Goal: Task Accomplishment & Management: Use online tool/utility

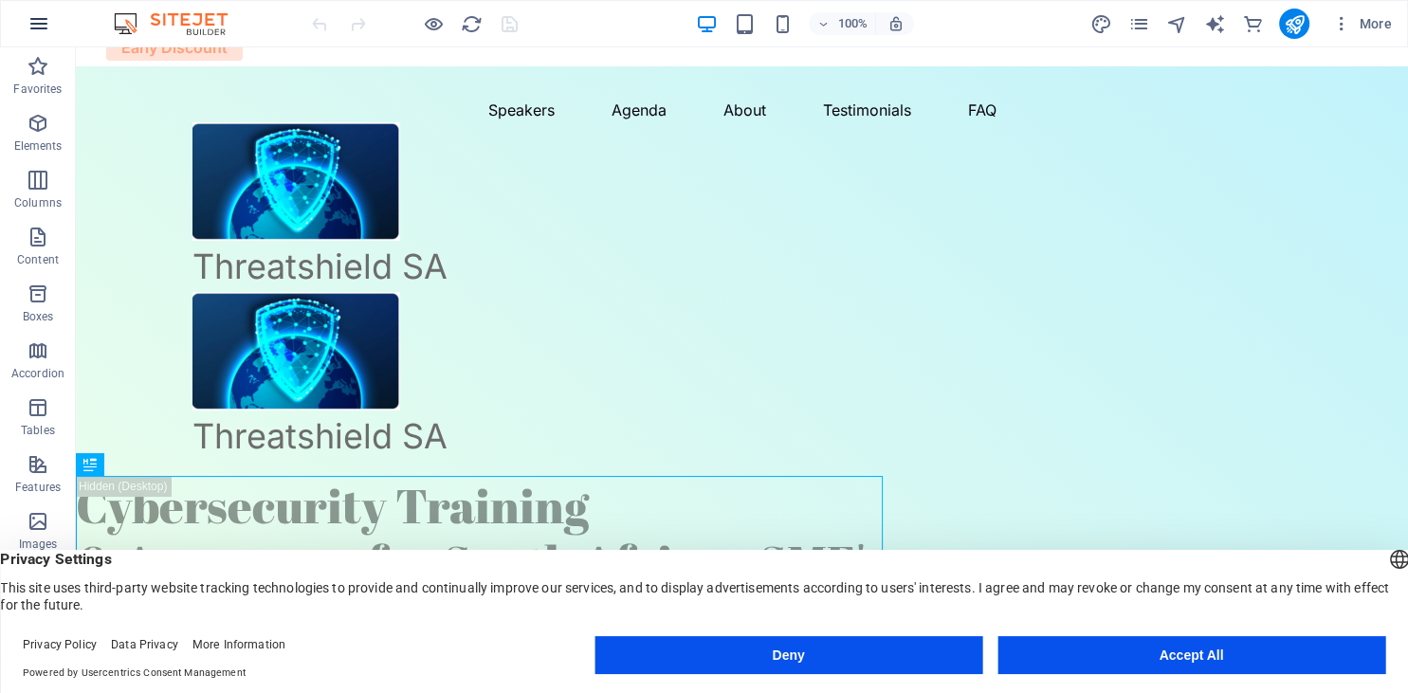
click at [35, 25] on icon "button" at bounding box center [38, 23] width 23 height 23
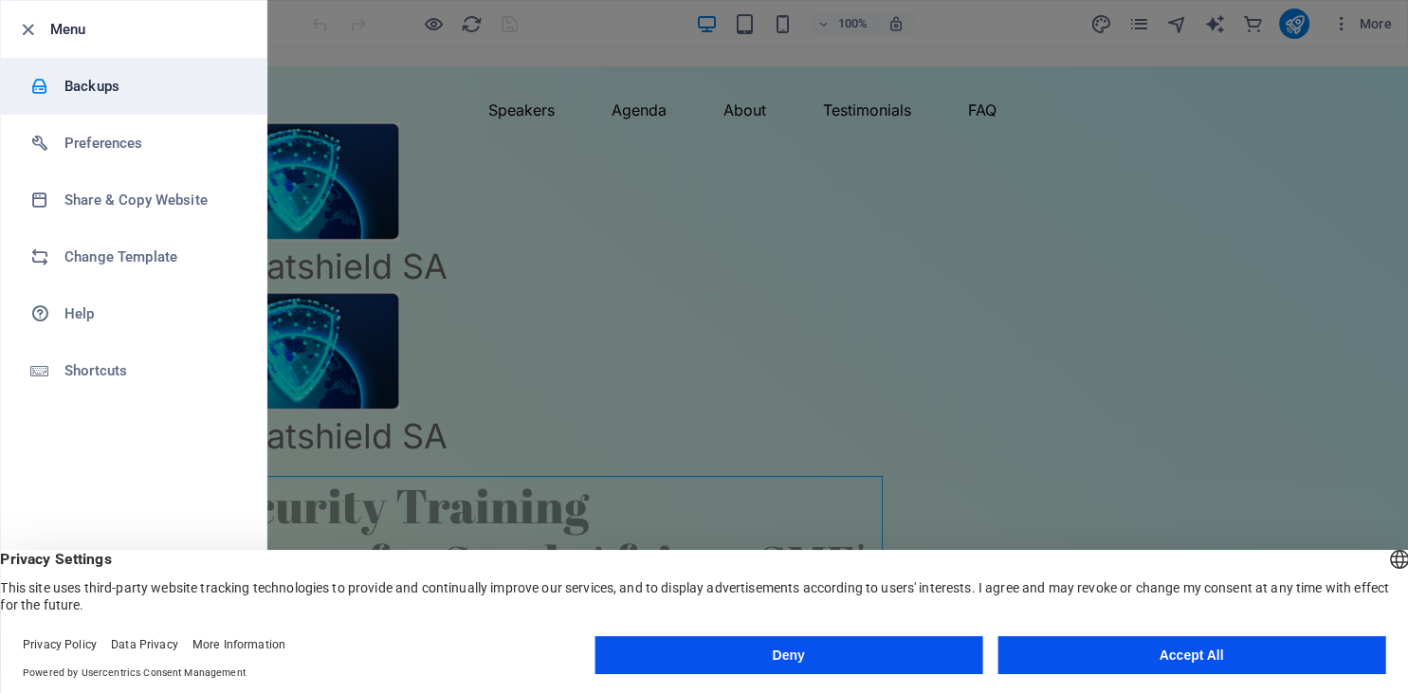
click at [85, 86] on h6 "Backups" at bounding box center [151, 86] width 175 height 23
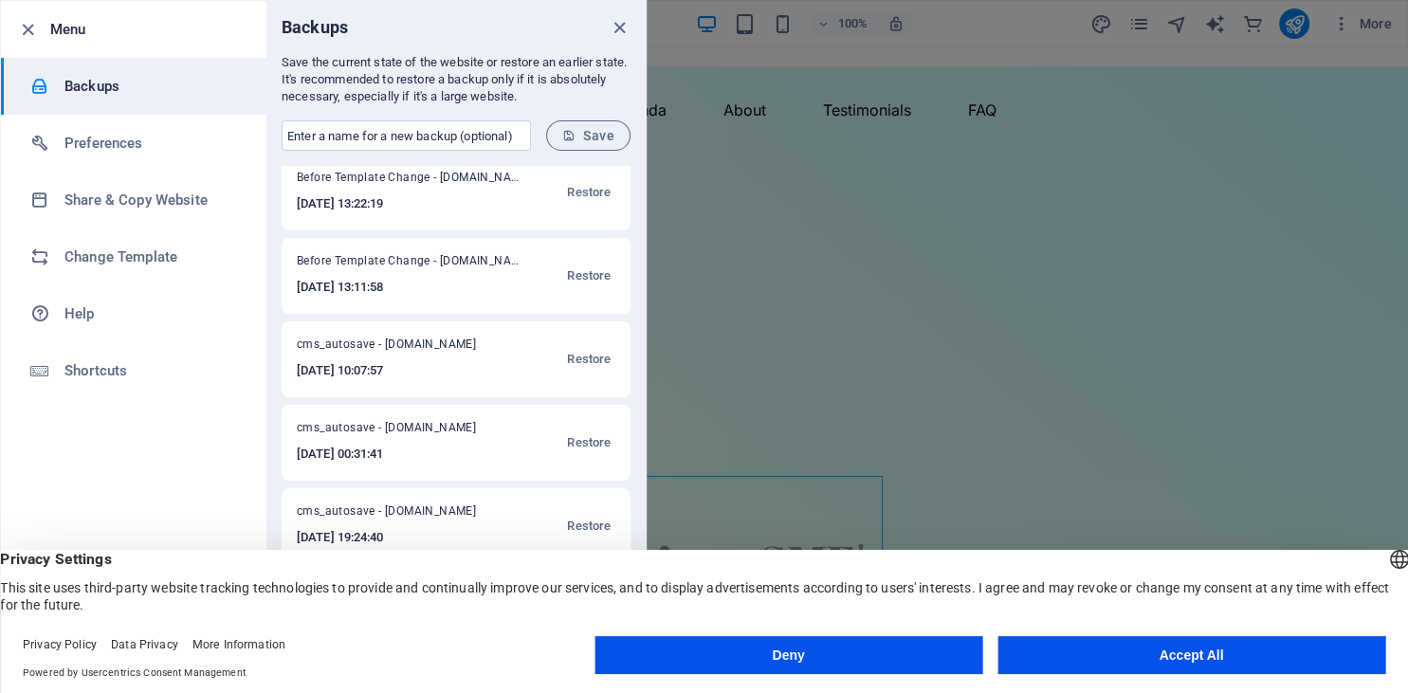
scroll to position [259, 0]
click at [601, 441] on span "Restore" at bounding box center [589, 445] width 44 height 23
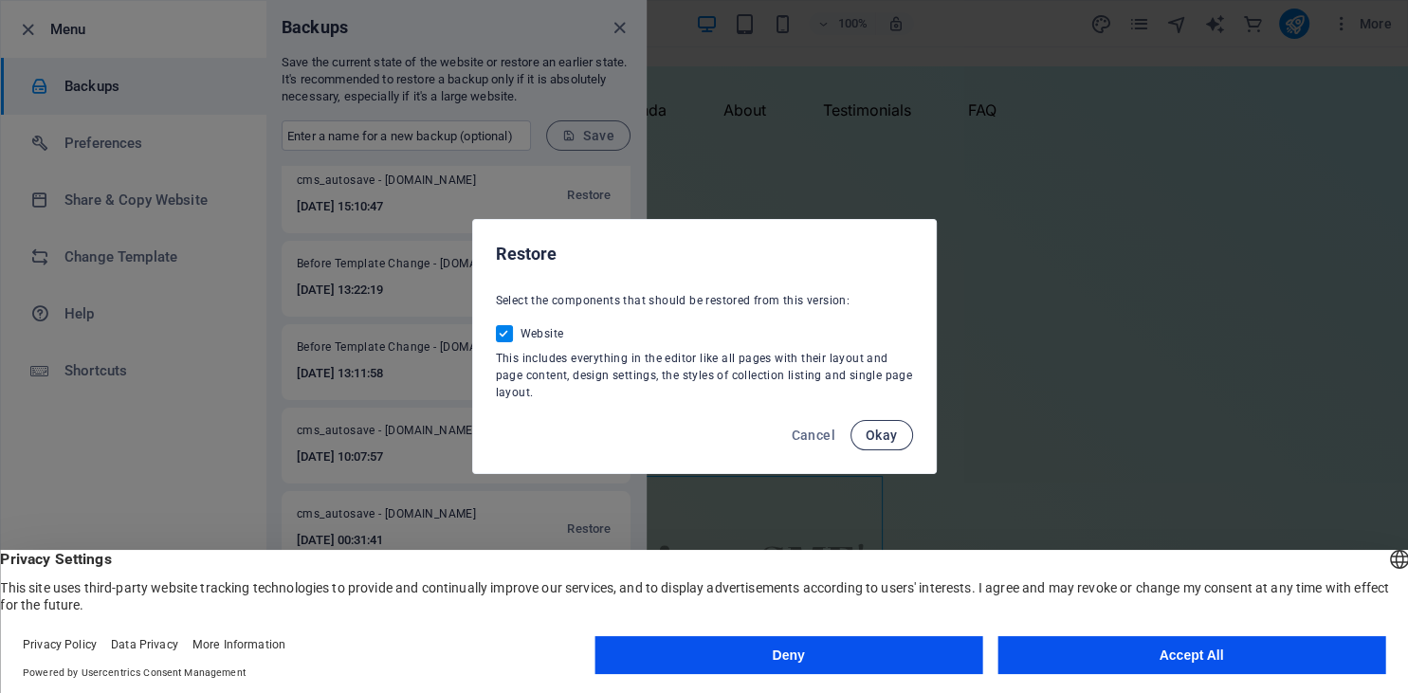
click at [886, 449] on button "Okay" at bounding box center [882, 435] width 63 height 30
checkbox input "false"
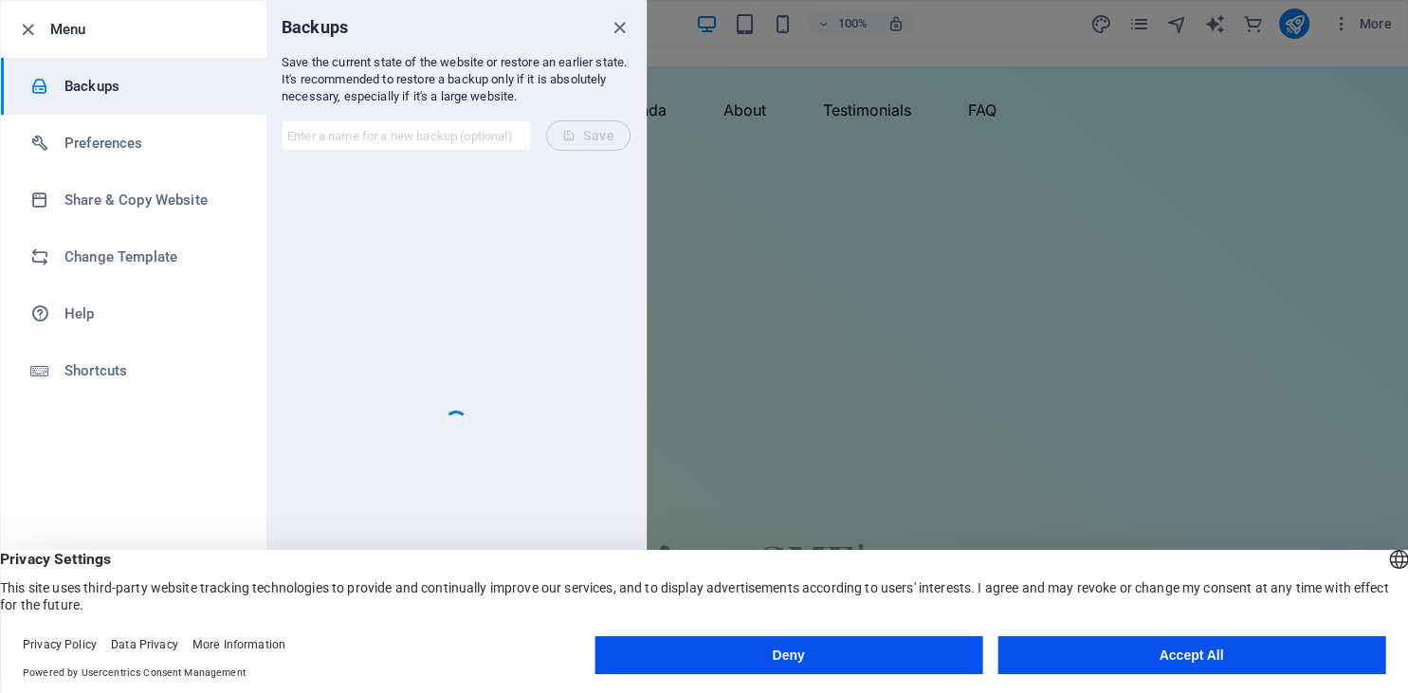
scroll to position [0, 0]
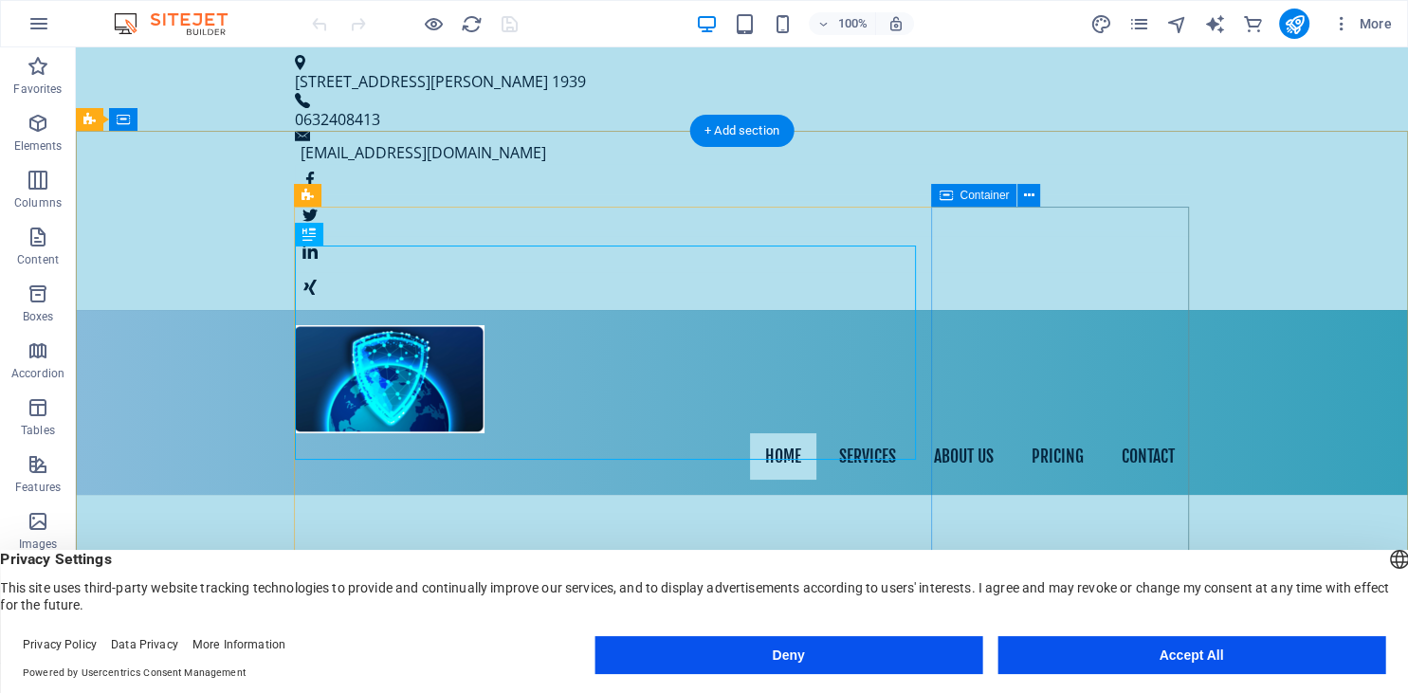
scroll to position [100, 0]
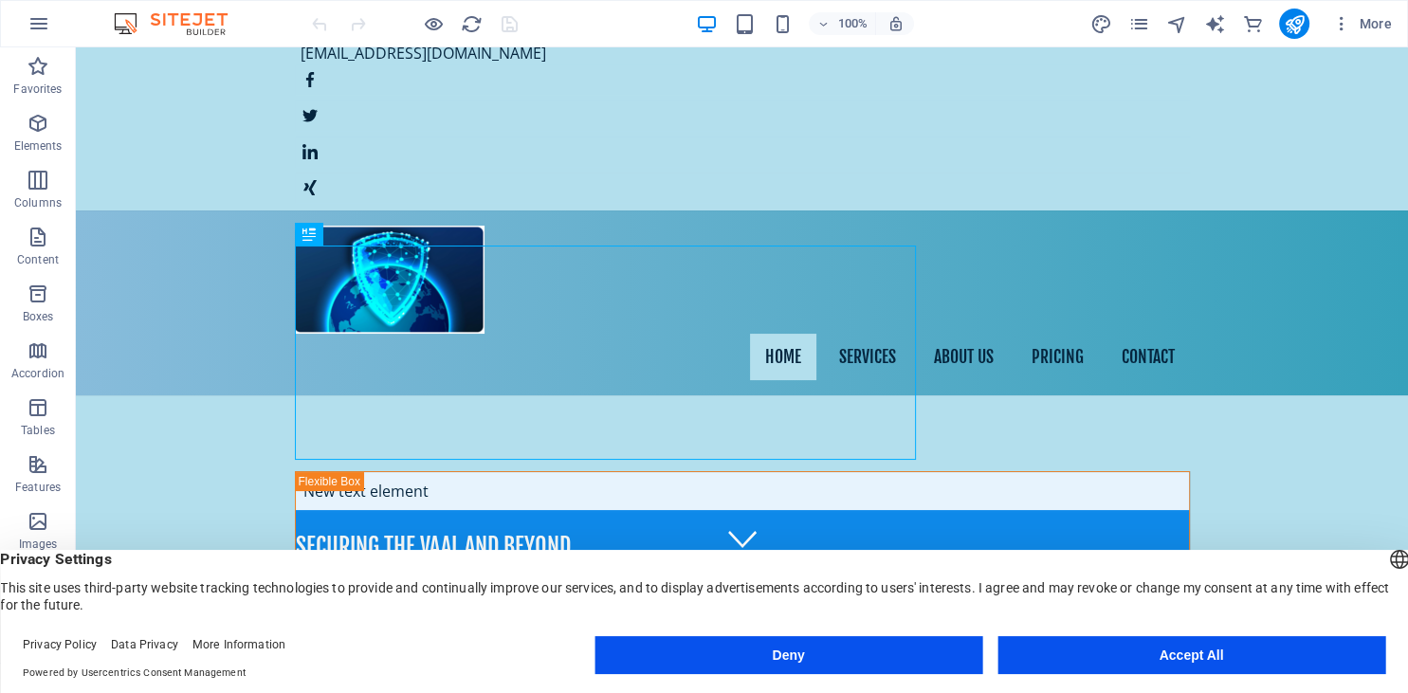
click at [1276, 12] on div "More" at bounding box center [1244, 24] width 310 height 30
click at [1291, 24] on icon "publish" at bounding box center [1294, 24] width 22 height 22
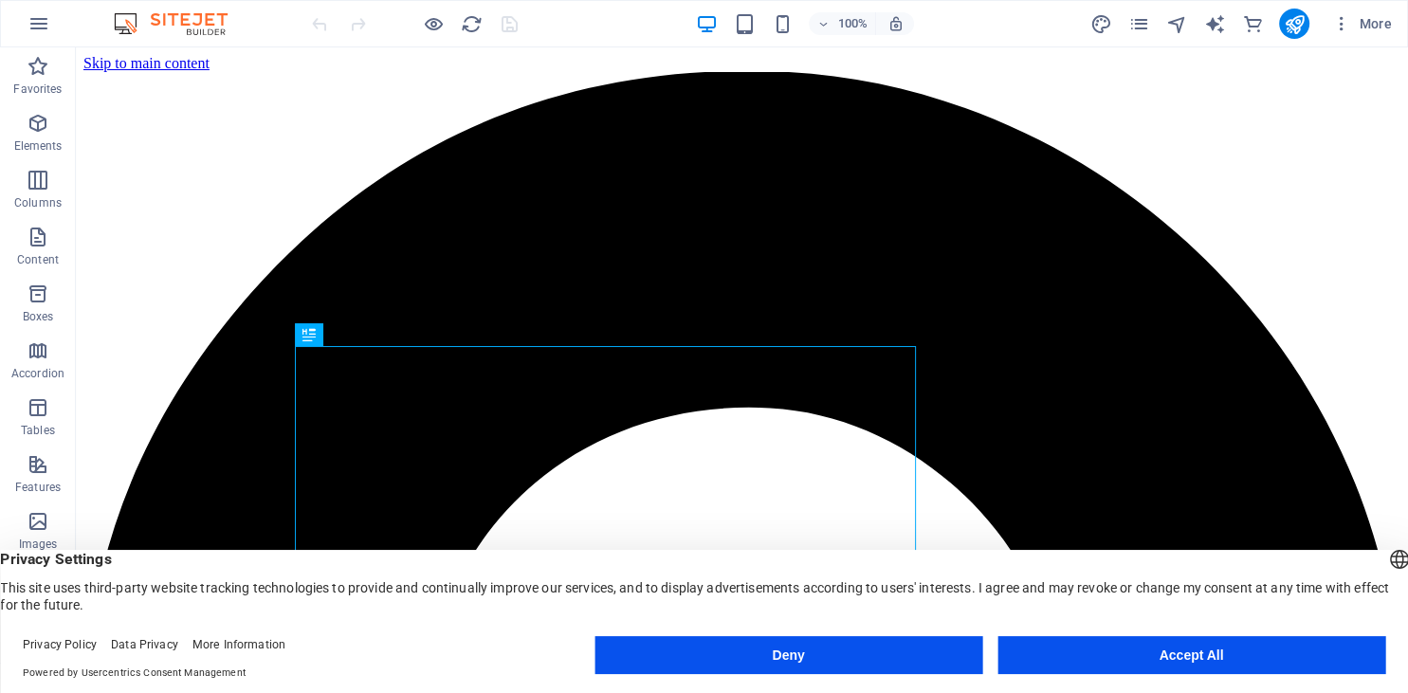
click at [1314, 664] on button "Accept All" at bounding box center [1191, 655] width 388 height 38
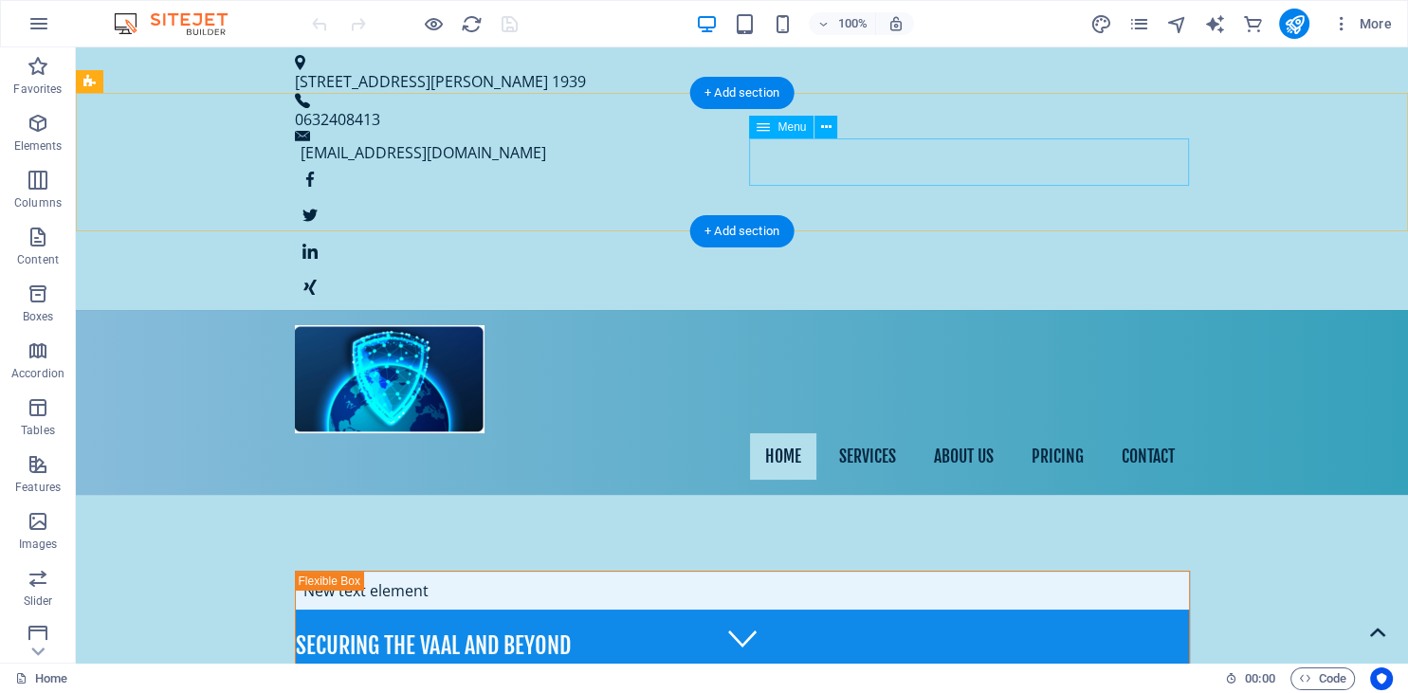
click at [972, 433] on nav "Home Services About us Pricing Contact" at bounding box center [742, 456] width 895 height 47
